Goal: Information Seeking & Learning: Learn about a topic

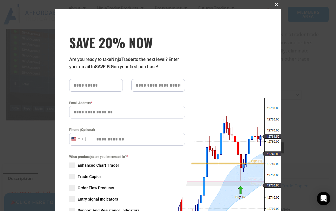
click at [274, 4] on span "SAVE 20% NOW popup" at bounding box center [276, 4] width 9 height 3
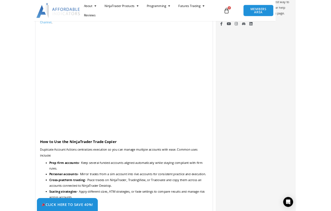
scroll to position [497, 0]
